Goal: Task Accomplishment & Management: Manage account settings

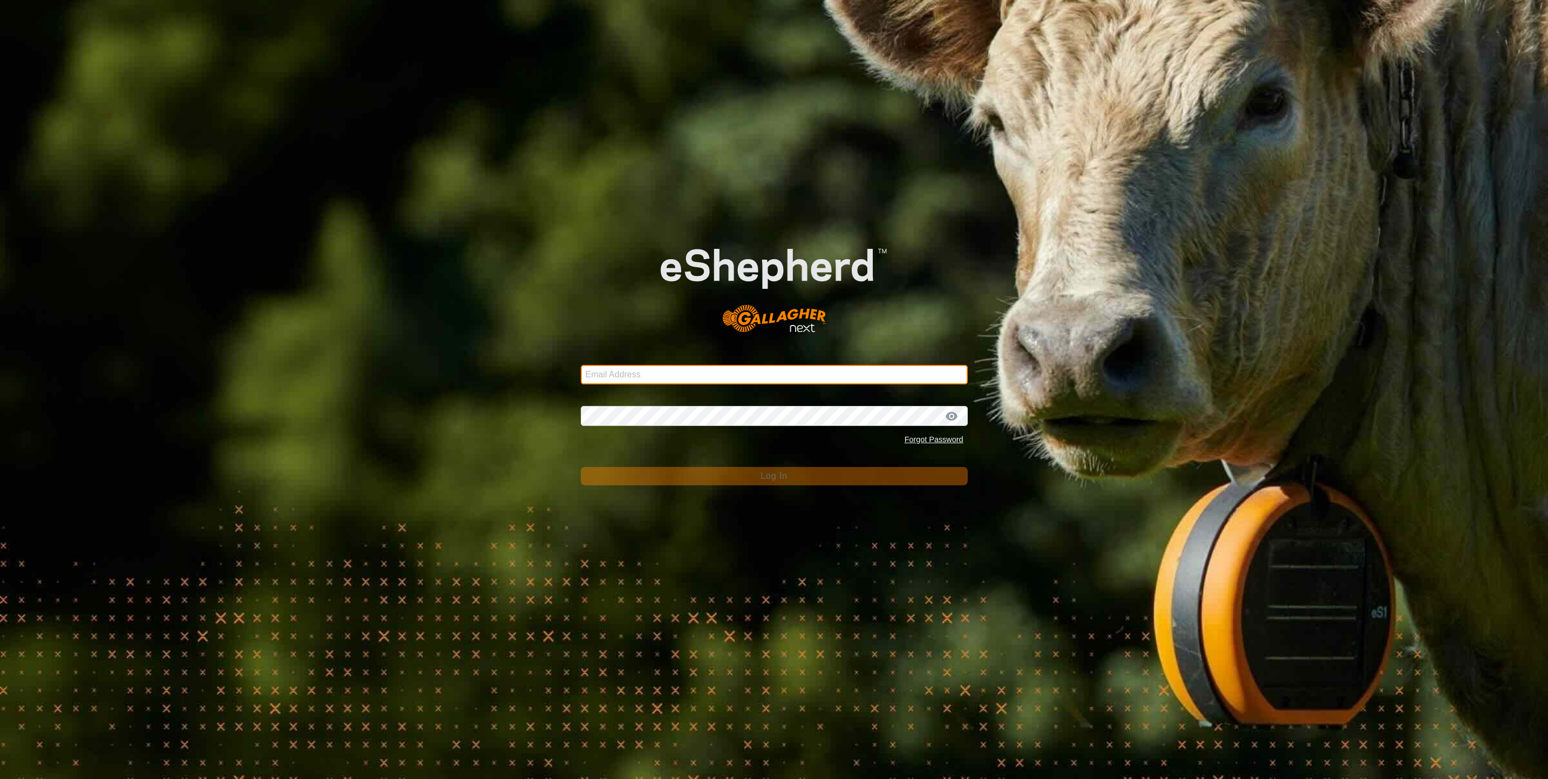
click at [629, 375] on input "Email Address" at bounding box center [774, 374] width 387 height 19
type input "[EMAIL_ADDRESS][DOMAIN_NAME]"
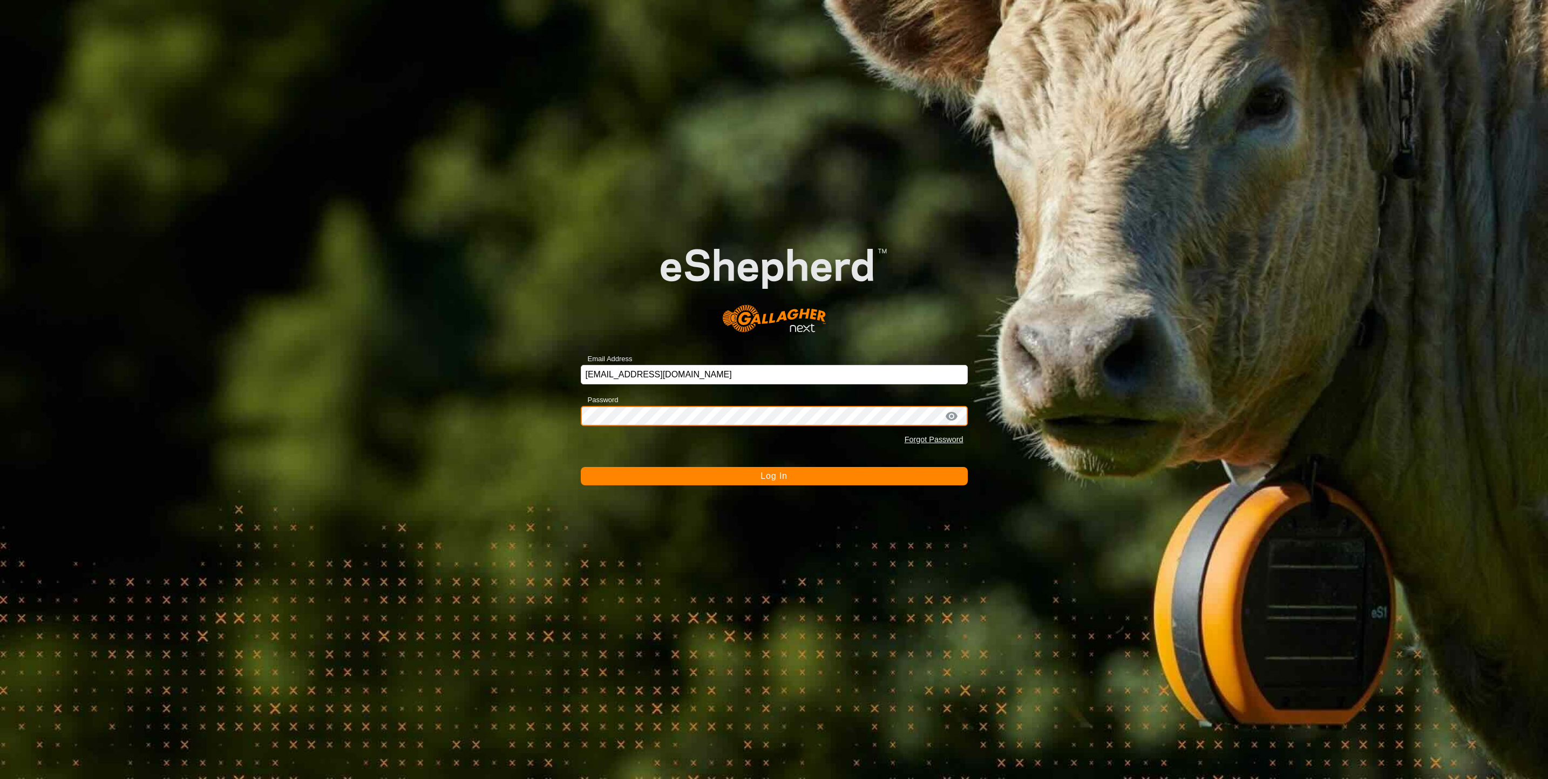
click at [581, 467] on button "Log In" at bounding box center [774, 476] width 387 height 18
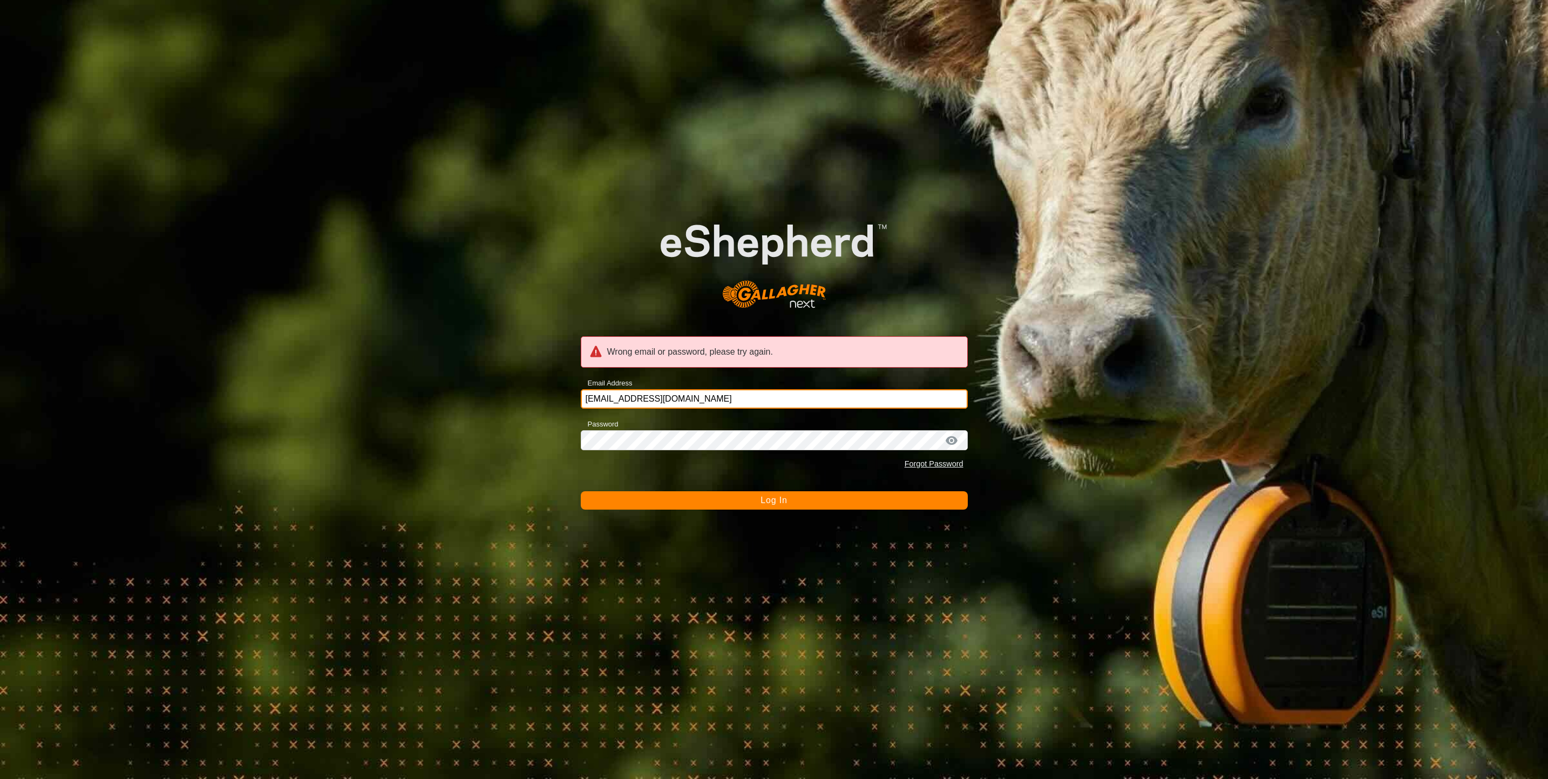
click at [672, 389] on input "[EMAIL_ADDRESS][DOMAIN_NAME]" at bounding box center [774, 398] width 387 height 19
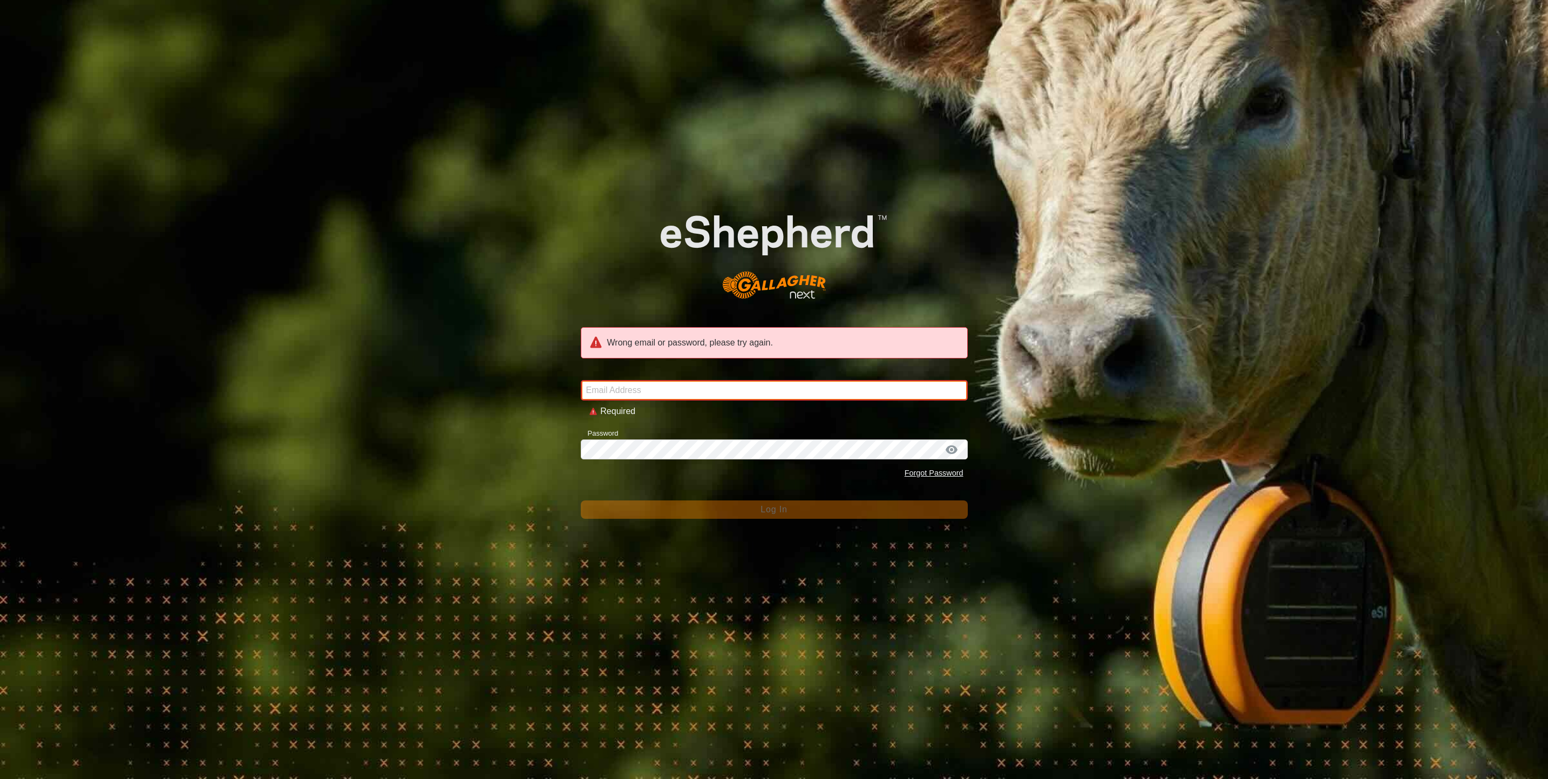
click at [660, 387] on input "Email Address" at bounding box center [774, 390] width 387 height 21
type input "[PERSON_NAME][EMAIL_ADDRESS][PERSON_NAME][DOMAIN_NAME]"
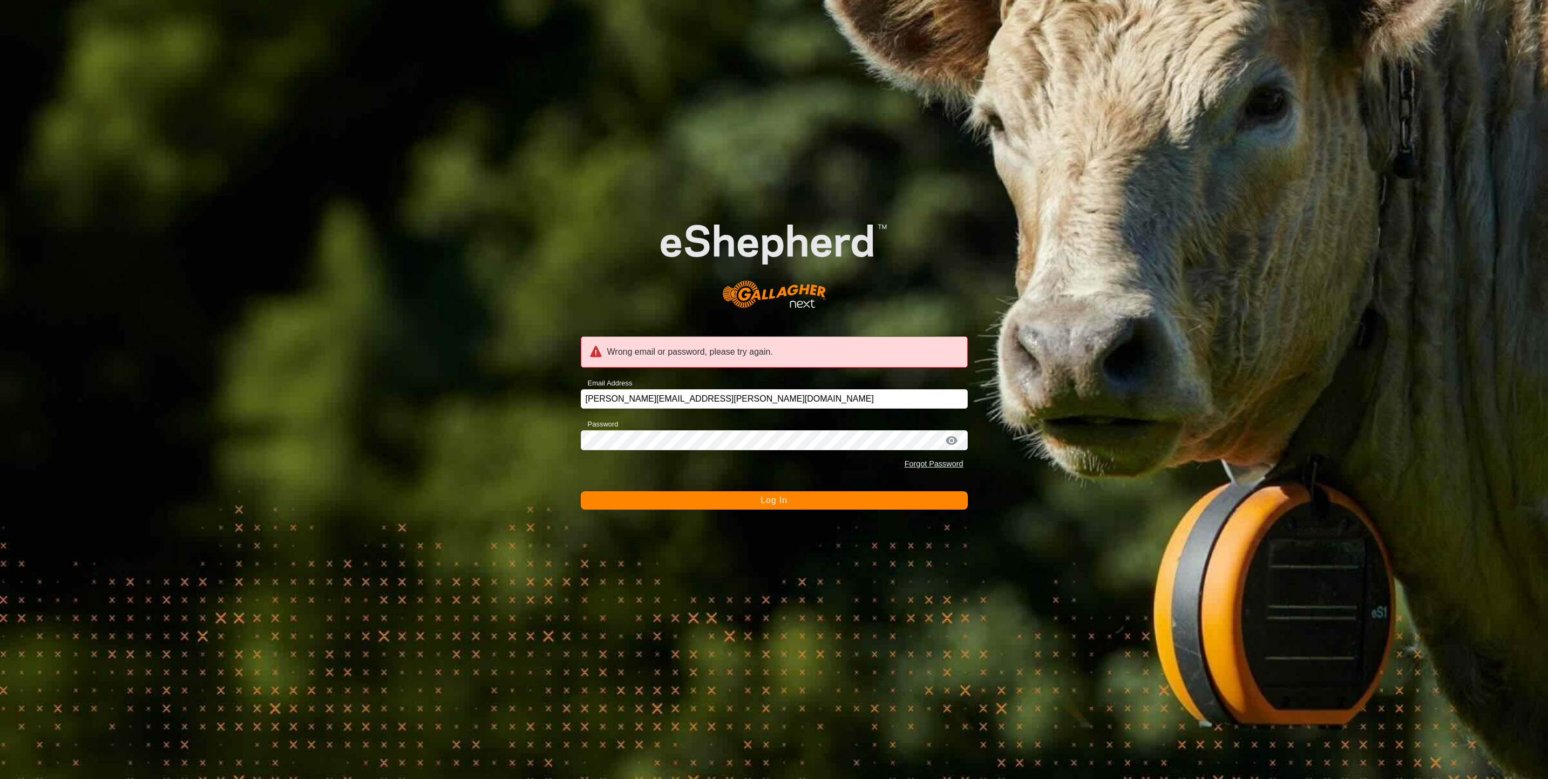
click at [736, 491] on form "Wrong email or password, please try again. Email Address [EMAIL_ADDRESS][PERSON…" at bounding box center [774, 351] width 387 height 318
click at [737, 498] on button "Log In" at bounding box center [774, 500] width 387 height 18
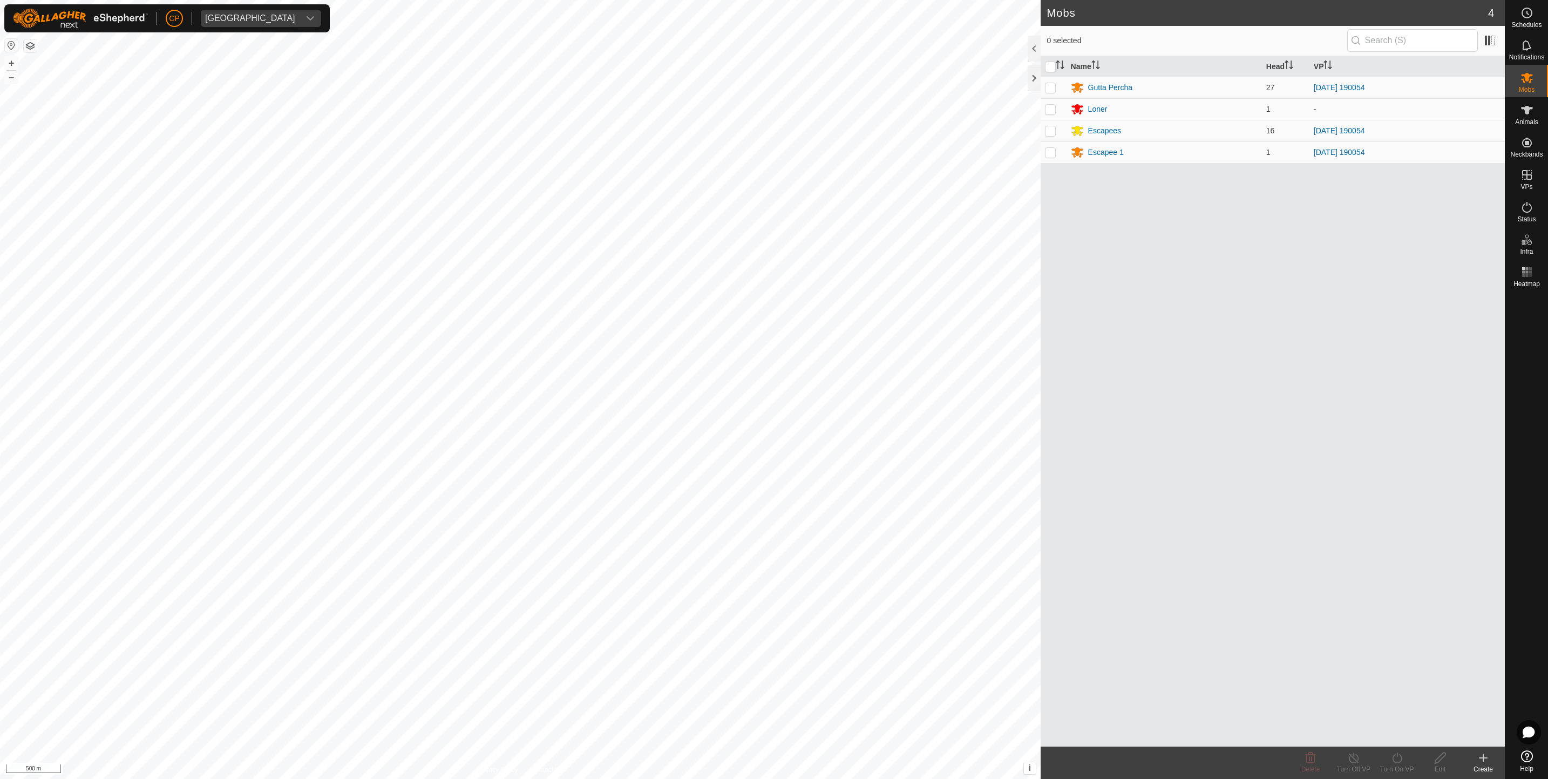
click at [242, 15] on div "[GEOGRAPHIC_DATA]" at bounding box center [250, 18] width 90 height 9
click at [306, 17] on icon "dropdown trigger" at bounding box center [310, 18] width 9 height 9
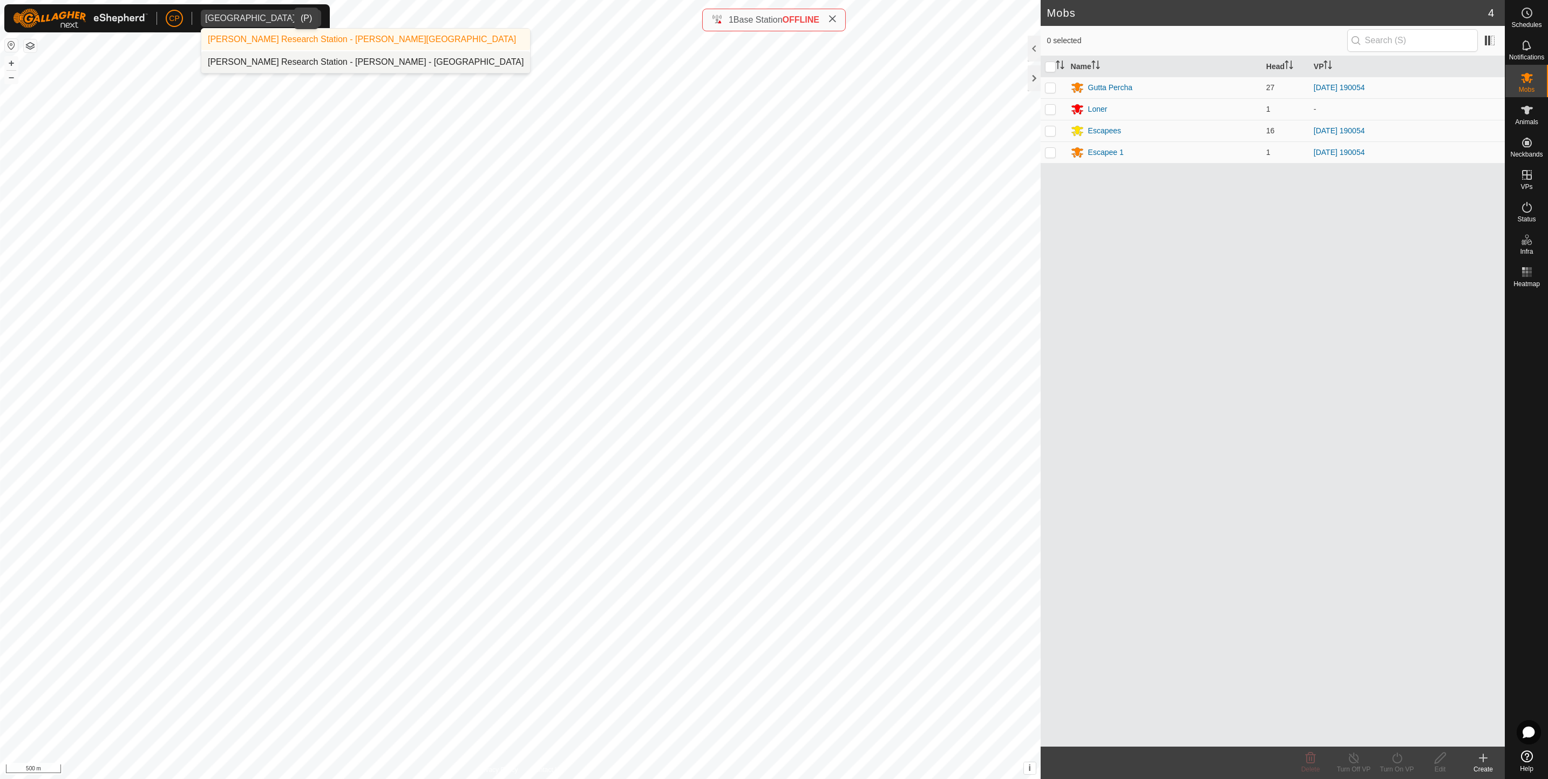
click at [379, 60] on li "[PERSON_NAME] Research Station - [PERSON_NAME] - [GEOGRAPHIC_DATA]" at bounding box center [365, 62] width 329 height 22
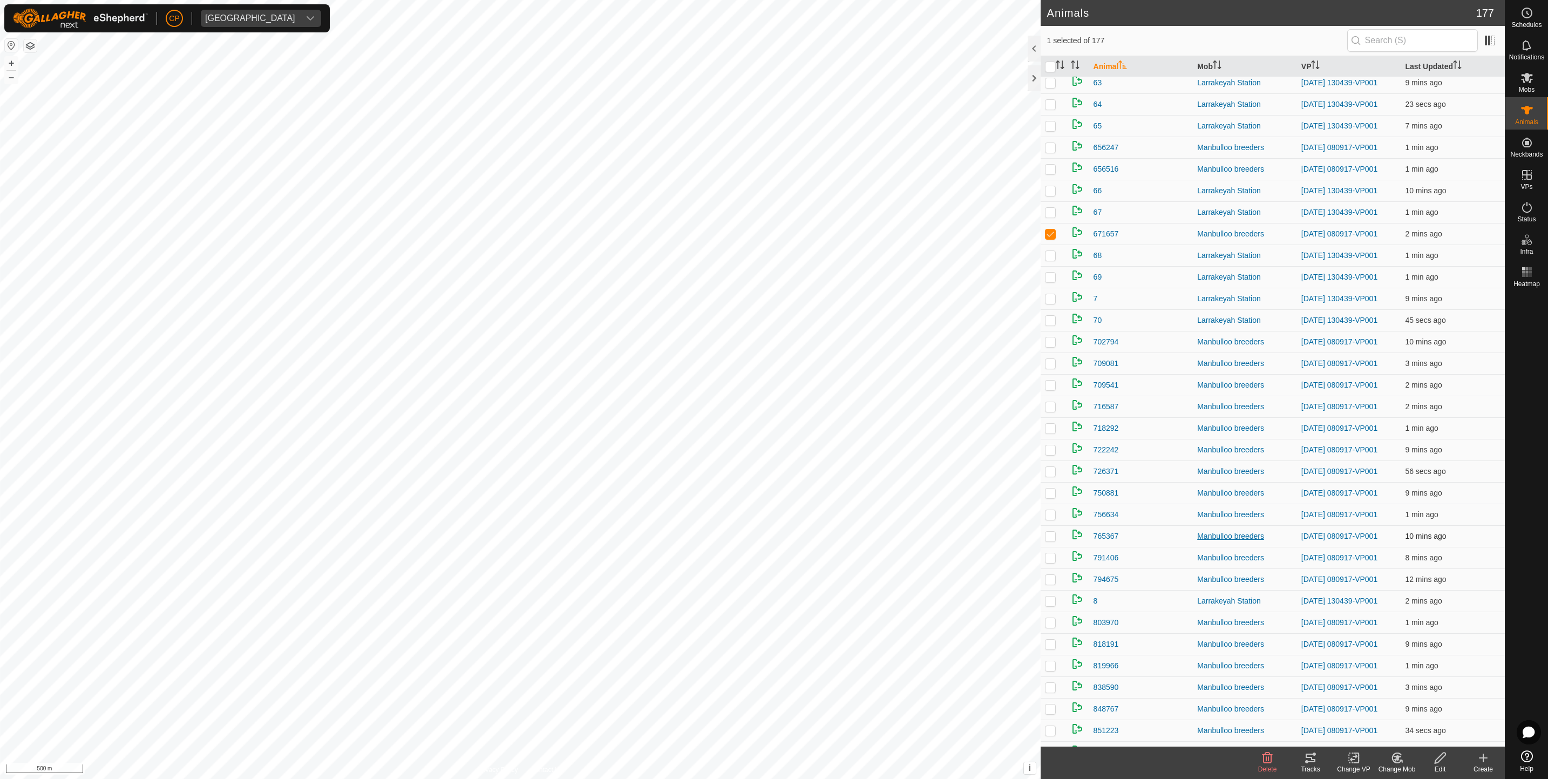
scroll to position [2591, 0]
checkbox input "false"
checkbox input "true"
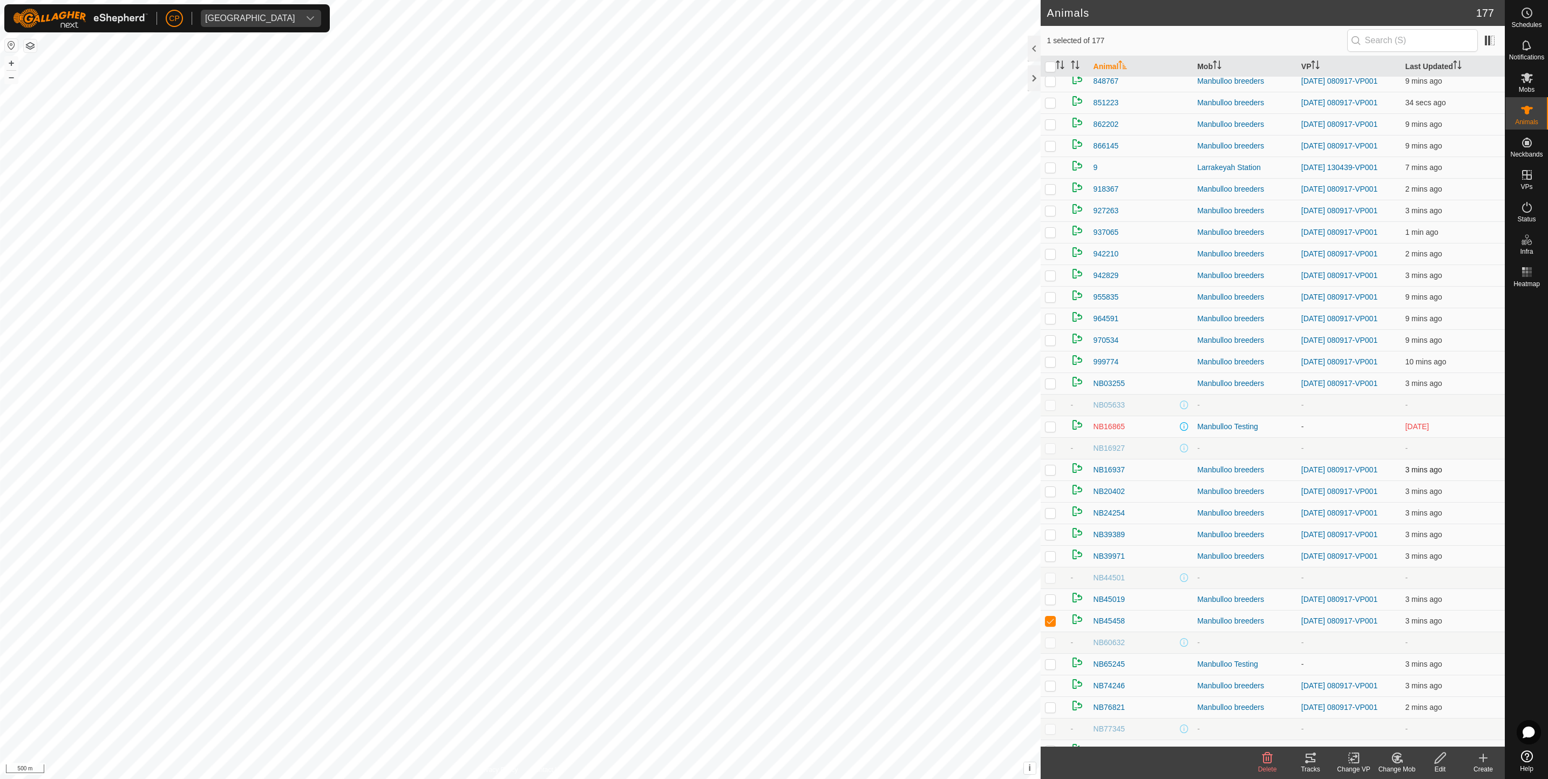
scroll to position [3153, 0]
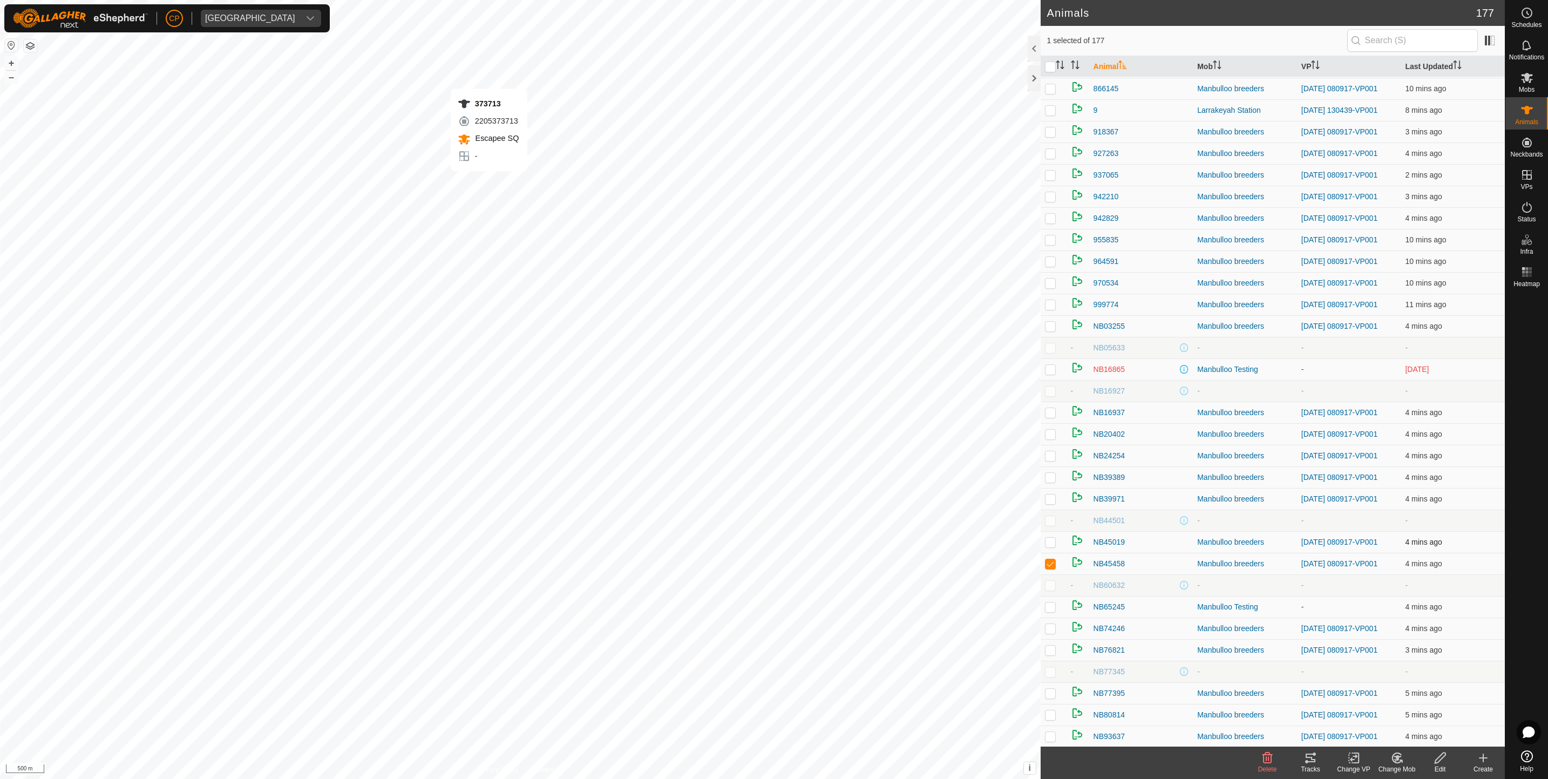
checkbox input "true"
checkbox input "false"
